Goal: Information Seeking & Learning: Learn about a topic

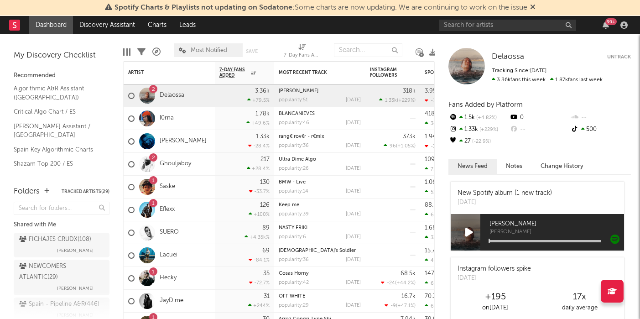
click at [534, 8] on icon at bounding box center [532, 6] width 5 height 7
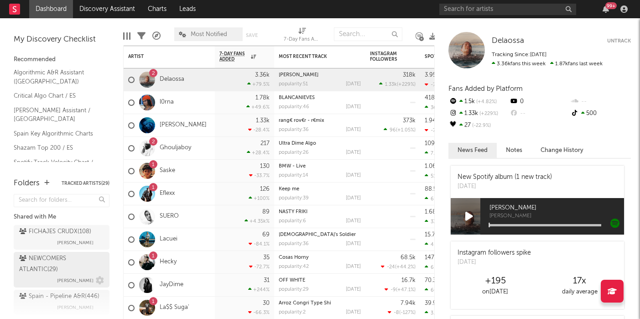
scroll to position [22, 0]
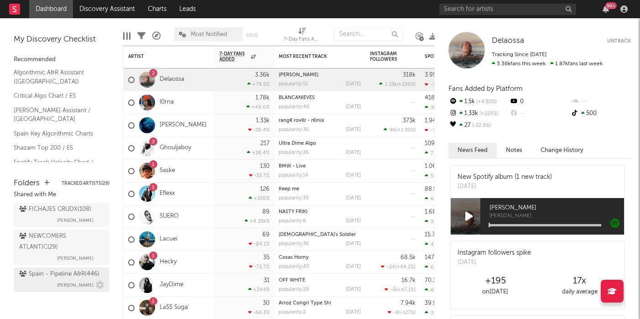
click at [50, 278] on div "Spain - Pipeline A&R ( 446 )" at bounding box center [59, 274] width 80 height 11
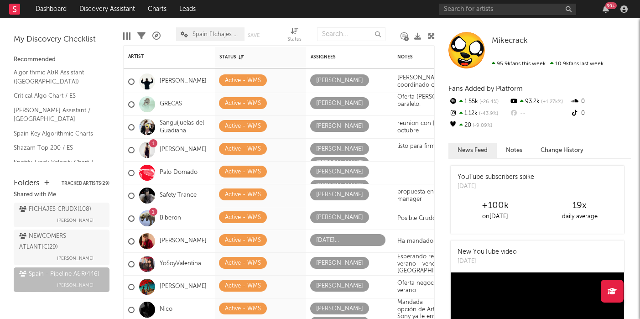
click at [151, 148] on div at bounding box center [147, 150] width 16 height 16
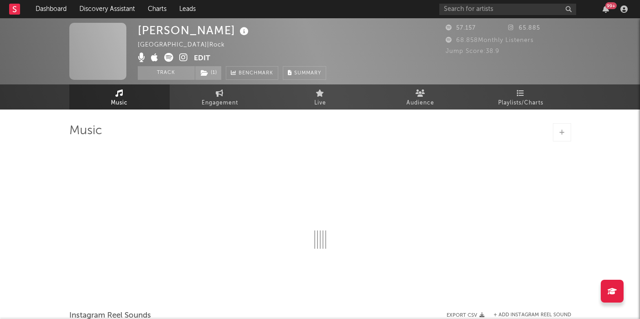
select select "1w"
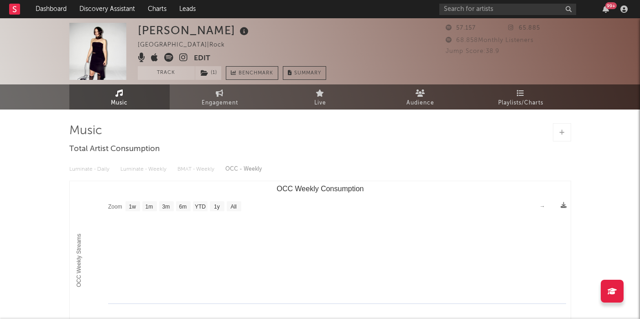
click at [85, 43] on img at bounding box center [97, 51] width 57 height 57
click at [165, 57] on icon at bounding box center [168, 57] width 9 height 9
click at [16, 12] on rect at bounding box center [14, 9] width 11 height 11
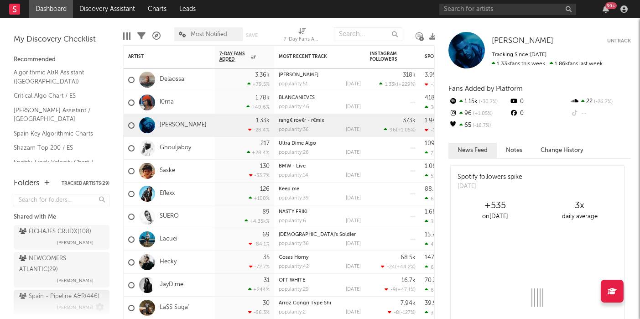
click at [55, 298] on div "Spain - Pipeline A&R ( 446 )" at bounding box center [59, 296] width 80 height 11
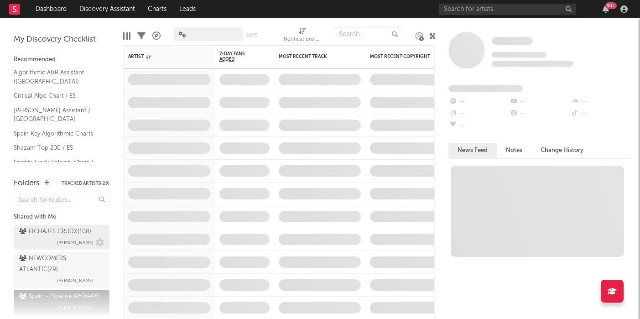
scroll to position [22, 0]
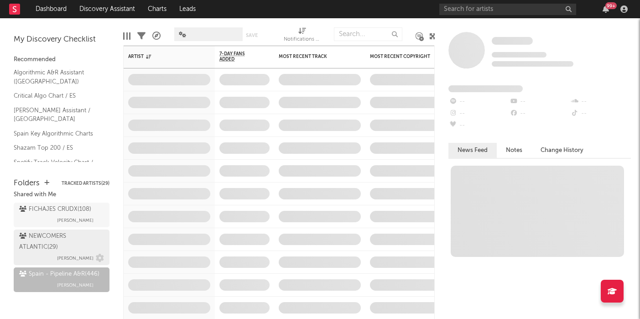
click at [58, 239] on div "NEWCOMERS ATLANTIC ( 29 )" at bounding box center [60, 242] width 83 height 22
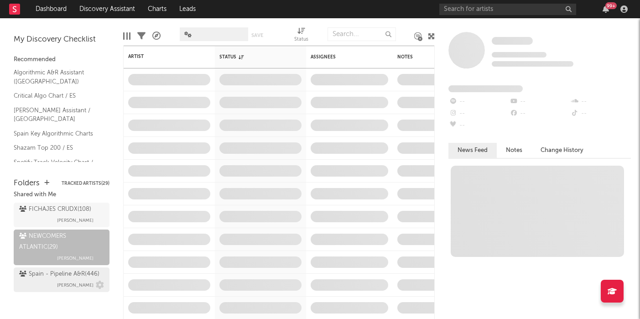
click at [50, 277] on div "Spain - Pipeline A&R ( 446 )" at bounding box center [59, 274] width 80 height 11
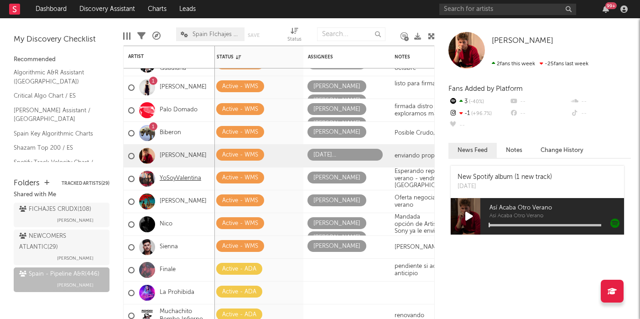
click at [172, 182] on link "YoSoyValentina" at bounding box center [181, 179] width 42 height 8
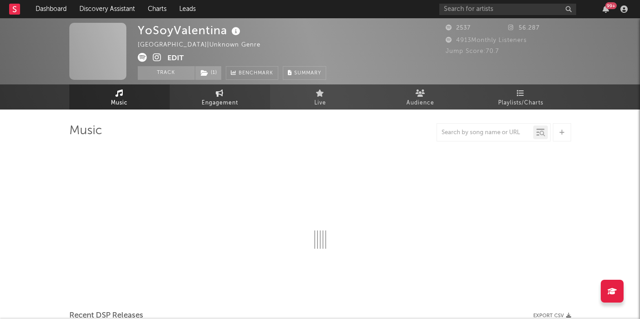
select select "6m"
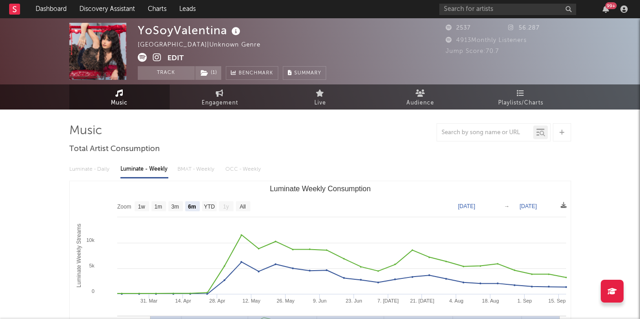
click at [157, 56] on icon at bounding box center [157, 57] width 9 height 9
click at [15, 16] on link at bounding box center [14, 9] width 11 height 18
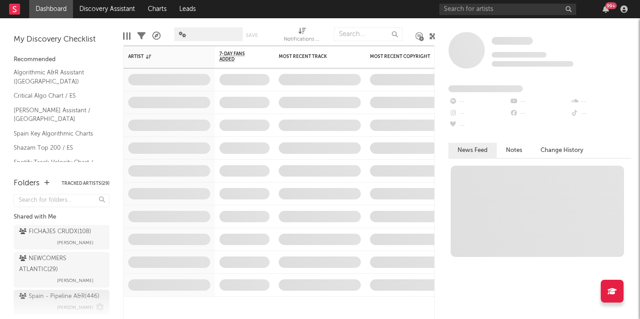
click at [62, 292] on div "Spain - Pipeline A&R ( 446 )" at bounding box center [59, 296] width 80 height 11
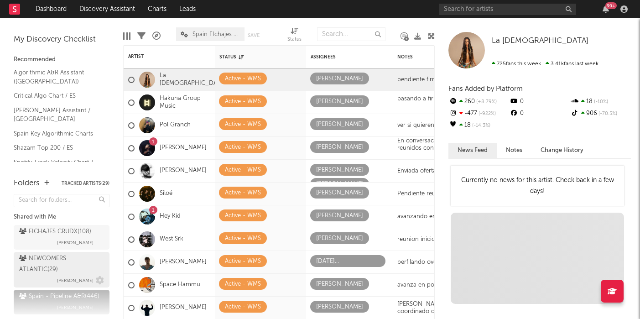
click at [57, 270] on div "NEWCOMERS ATLANTIC ( 29 )" at bounding box center [60, 264] width 83 height 22
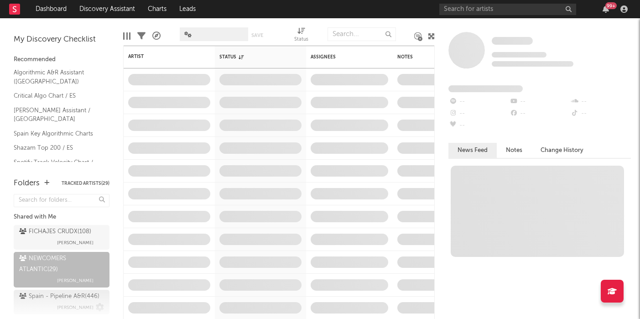
click at [61, 303] on span "[PERSON_NAME]" at bounding box center [75, 307] width 36 height 11
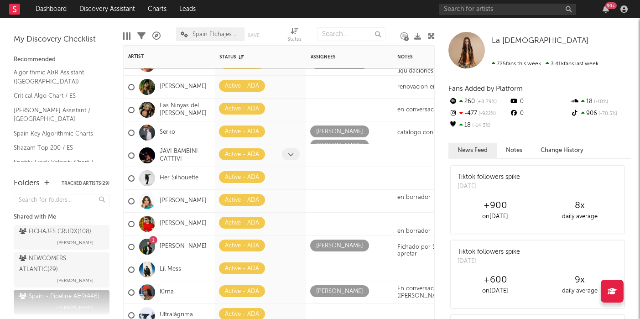
click at [293, 156] on icon at bounding box center [291, 154] width 6 height 6
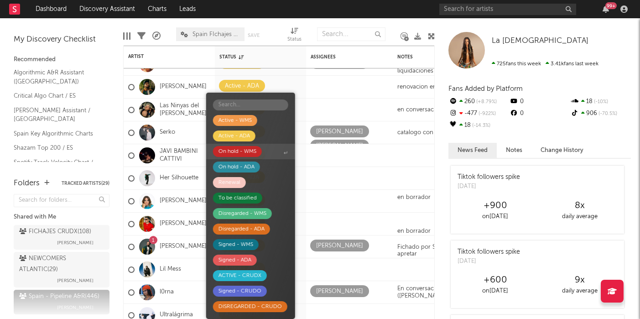
click at [291, 156] on span "On hold - WMS" at bounding box center [250, 152] width 89 height 16
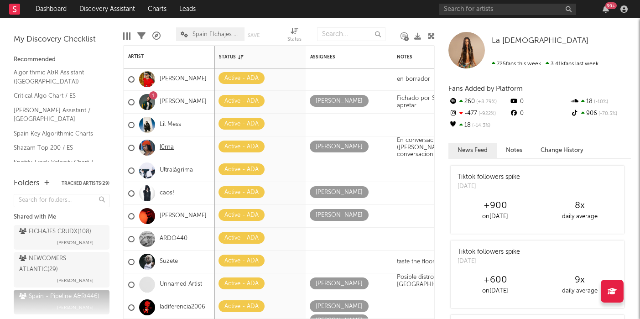
click at [163, 146] on link "l0rna" at bounding box center [167, 148] width 14 height 8
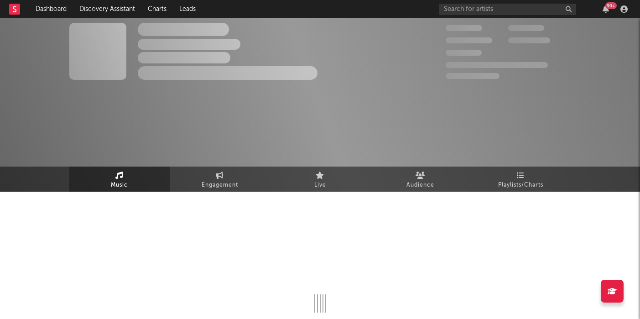
select select "6m"
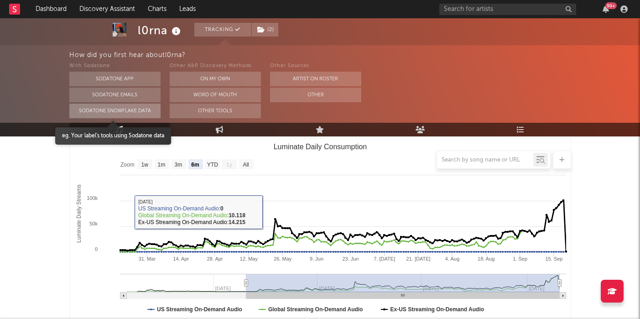
scroll to position [125, 0]
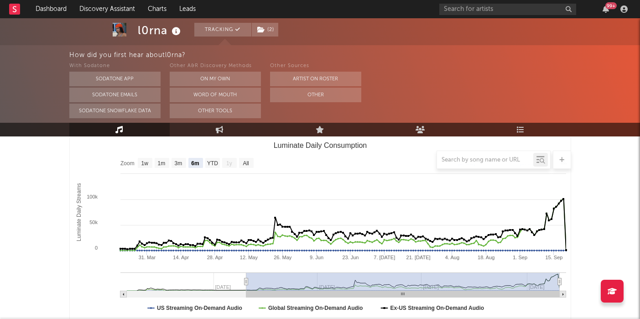
click at [141, 162] on div at bounding box center [320, 160] width 502 height 18
click at [145, 162] on div at bounding box center [320, 160] width 502 height 18
click at [213, 164] on div at bounding box center [320, 160] width 502 height 18
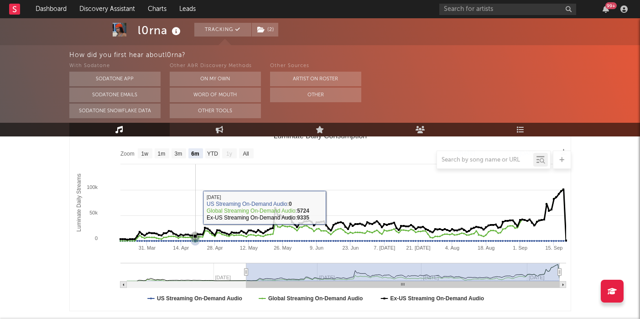
scroll to position [135, 0]
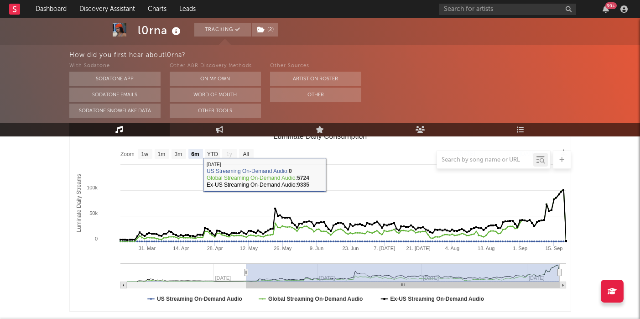
click at [214, 153] on div at bounding box center [320, 160] width 502 height 18
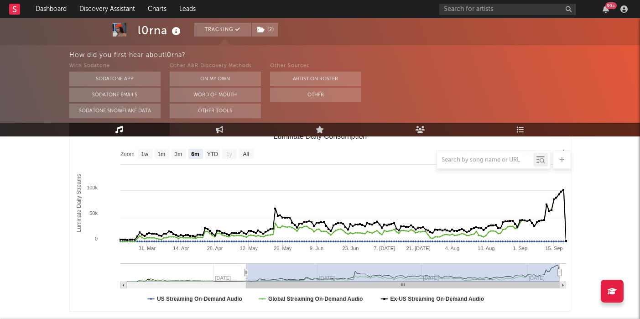
click at [244, 154] on div at bounding box center [320, 160] width 502 height 18
click at [177, 157] on div at bounding box center [320, 160] width 502 height 18
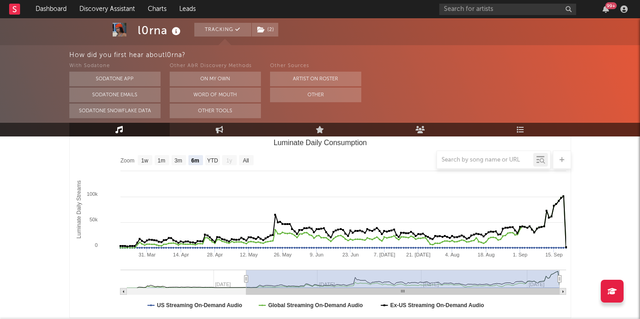
scroll to position [127, 0]
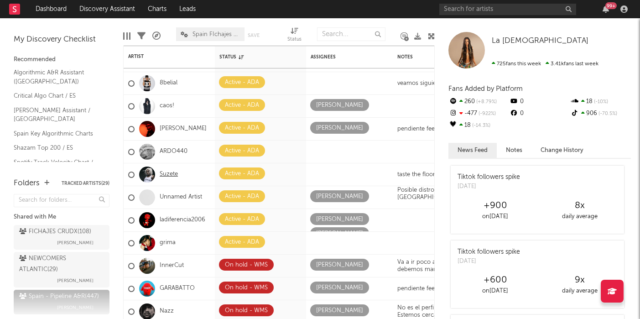
click at [163, 174] on link "Suzete" at bounding box center [169, 175] width 18 height 8
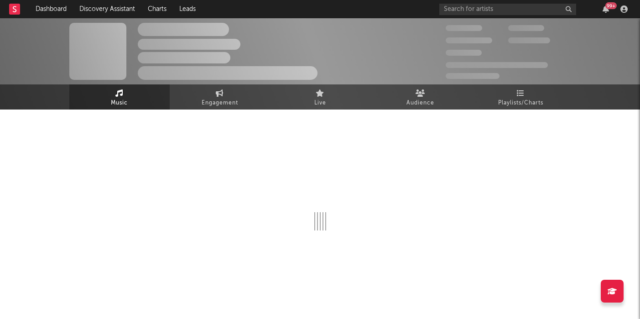
select select "6m"
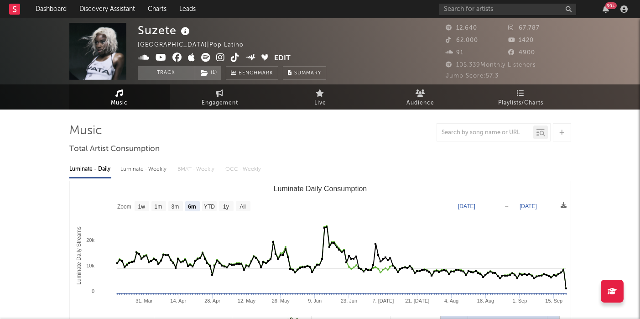
click at [99, 51] on img at bounding box center [97, 51] width 57 height 57
click at [102, 52] on img at bounding box center [97, 51] width 57 height 57
